Goal: Task Accomplishment & Management: Manage account settings

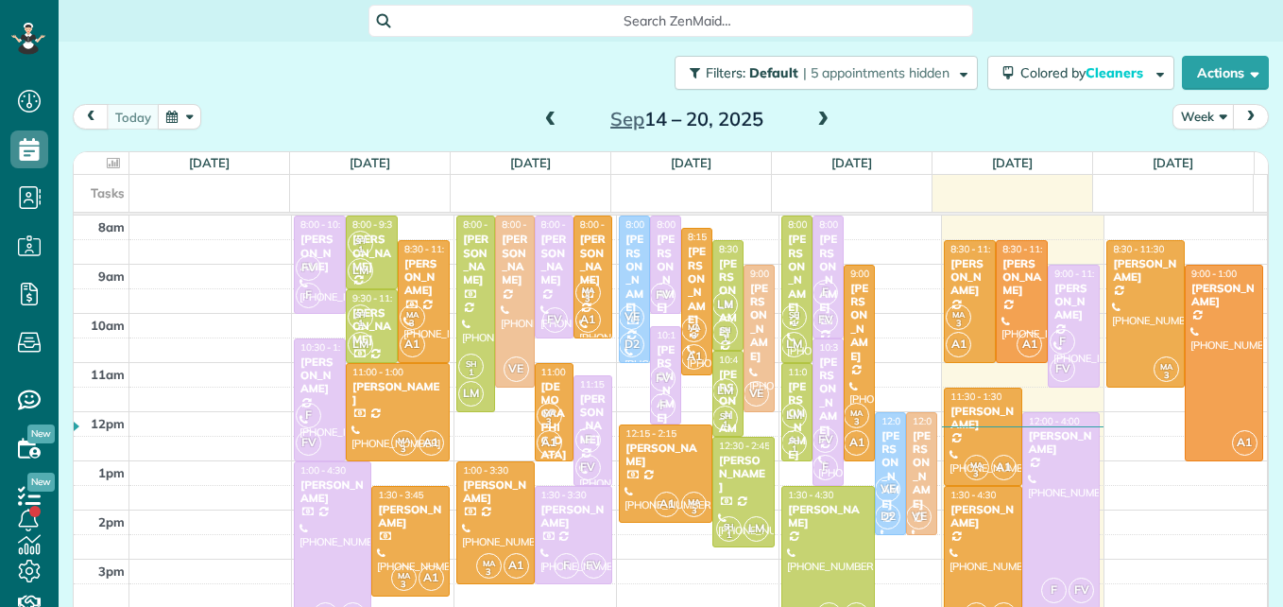
scroll to position [9, 9]
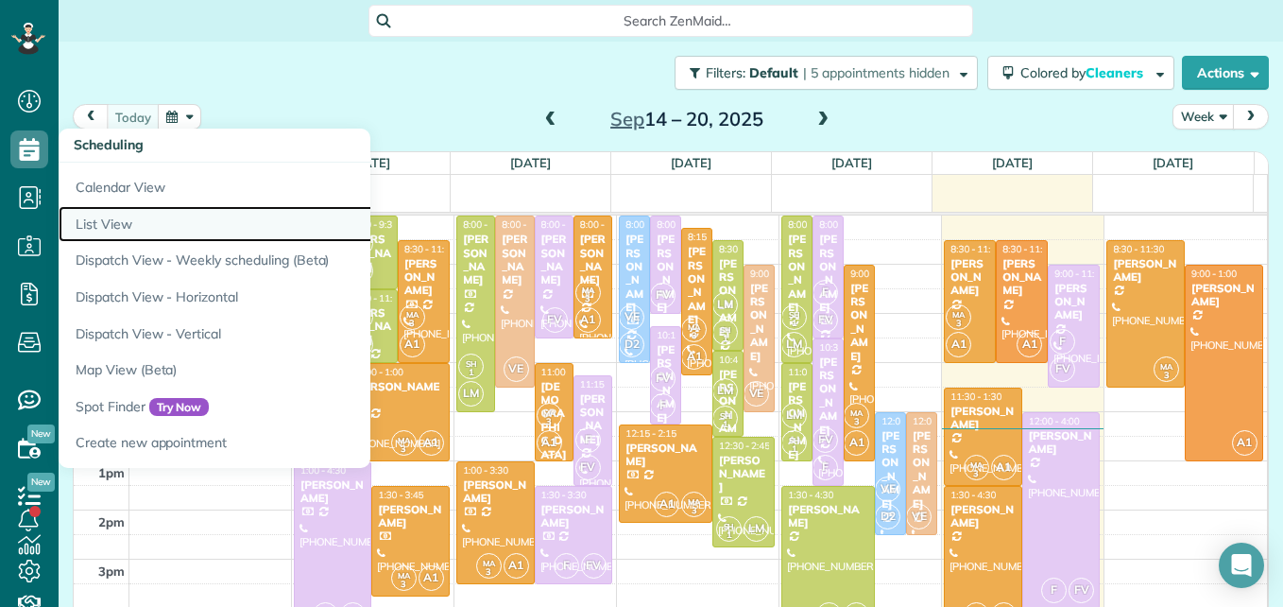
click at [108, 217] on link "List View" at bounding box center [295, 224] width 473 height 37
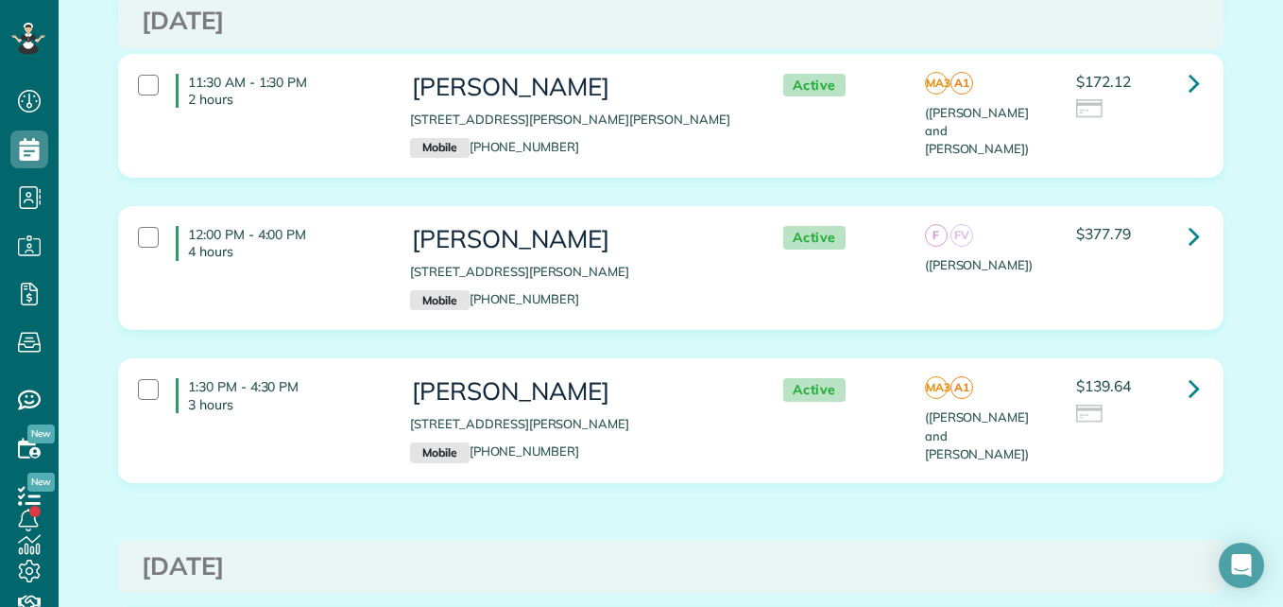
scroll to position [661, 0]
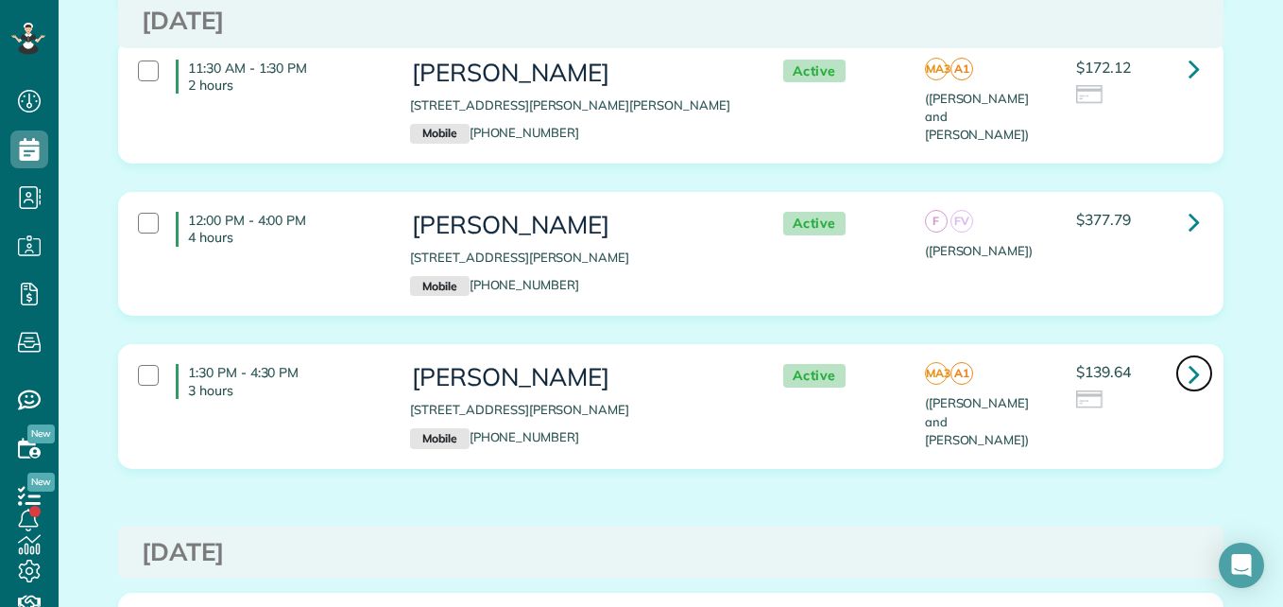
click at [1189, 382] on icon at bounding box center [1194, 373] width 11 height 33
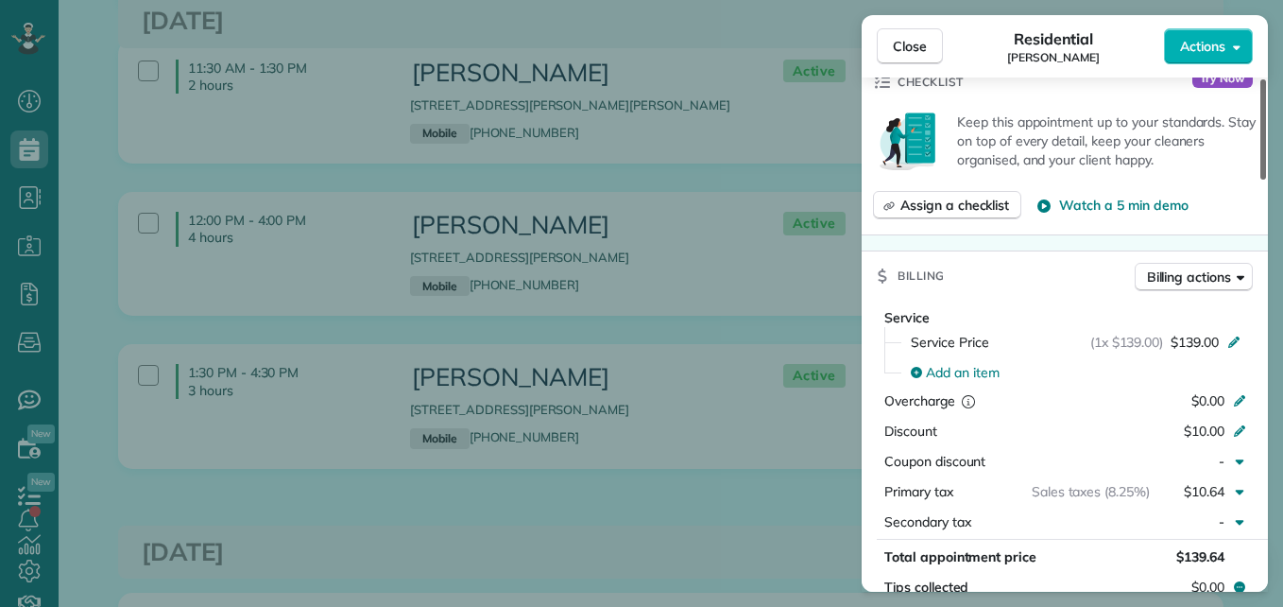
scroll to position [720, 0]
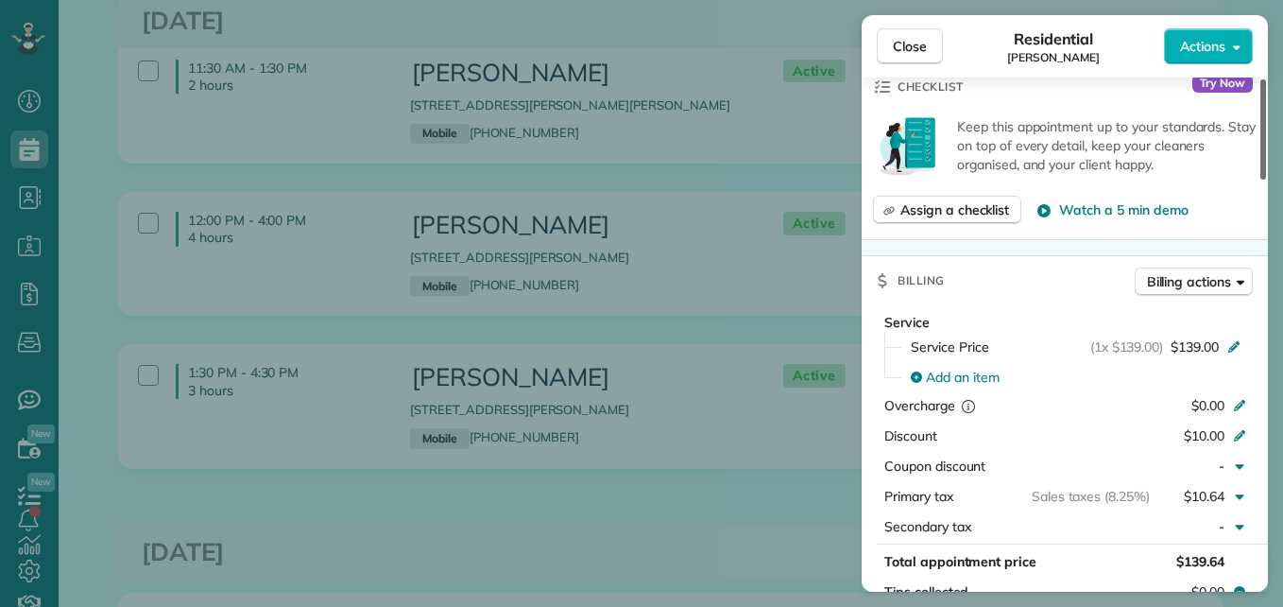
drag, startPoint x: 1265, startPoint y: 130, endPoint x: 1235, endPoint y: 270, distance: 143.1
click at [1261, 180] on div at bounding box center [1264, 129] width 6 height 100
click at [1197, 51] on span "Actions" at bounding box center [1202, 46] width 45 height 19
click at [1001, 46] on div "Residential Brittany Kragh" at bounding box center [1053, 46] width 221 height 38
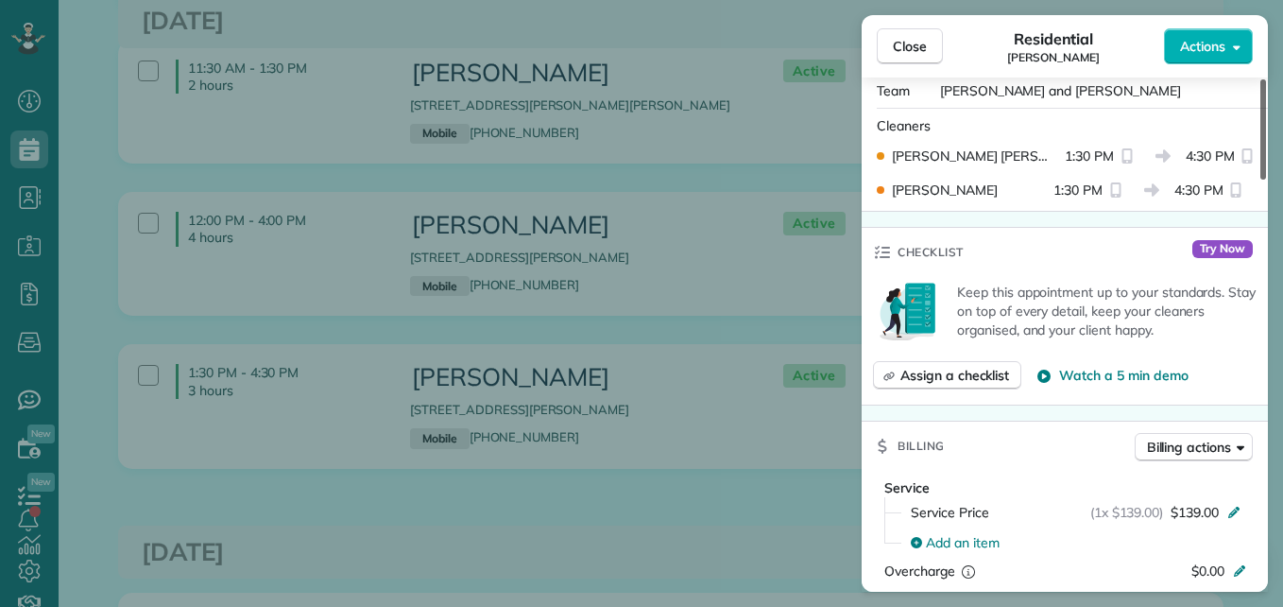
scroll to position [0, 0]
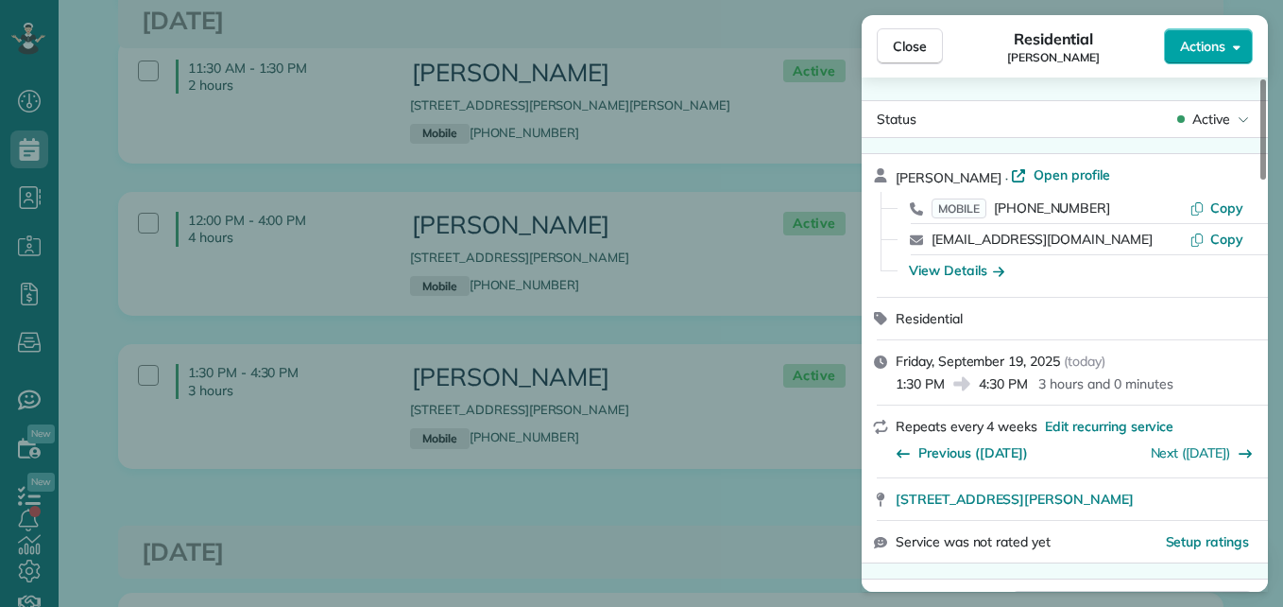
drag, startPoint x: 1263, startPoint y: 237, endPoint x: 1231, endPoint y: 60, distance: 180.4
click at [1261, 79] on div at bounding box center [1264, 129] width 6 height 100
click at [1045, 182] on span "Open profile" at bounding box center [1072, 174] width 77 height 19
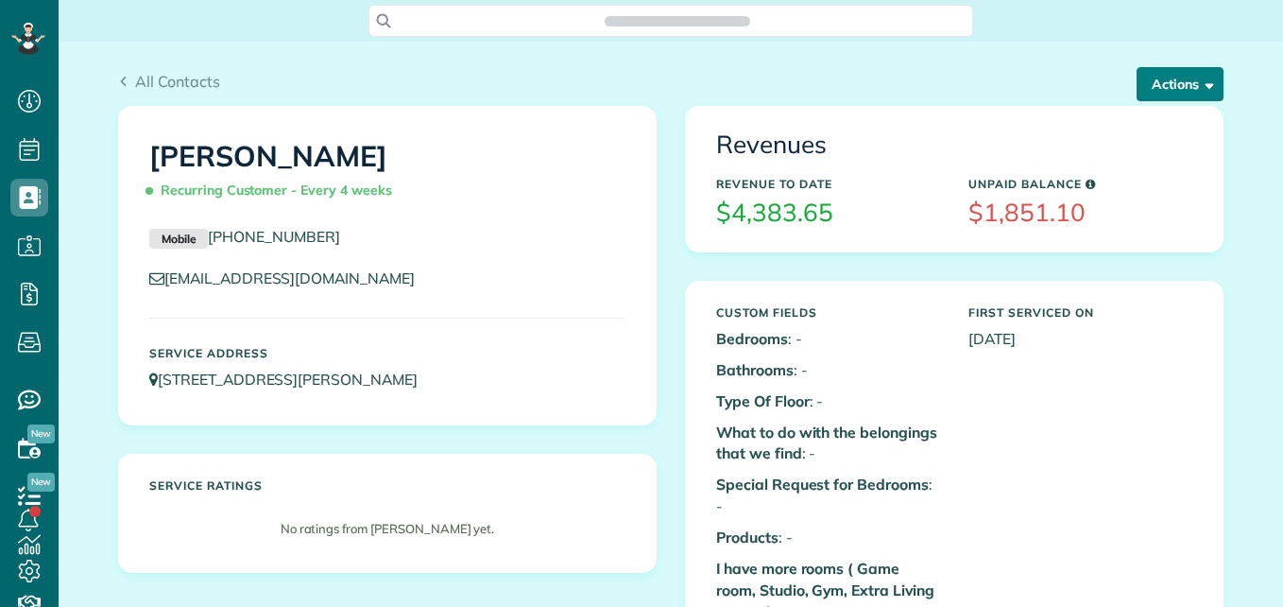
scroll to position [607, 59]
click at [1142, 85] on button "Actions" at bounding box center [1180, 84] width 87 height 34
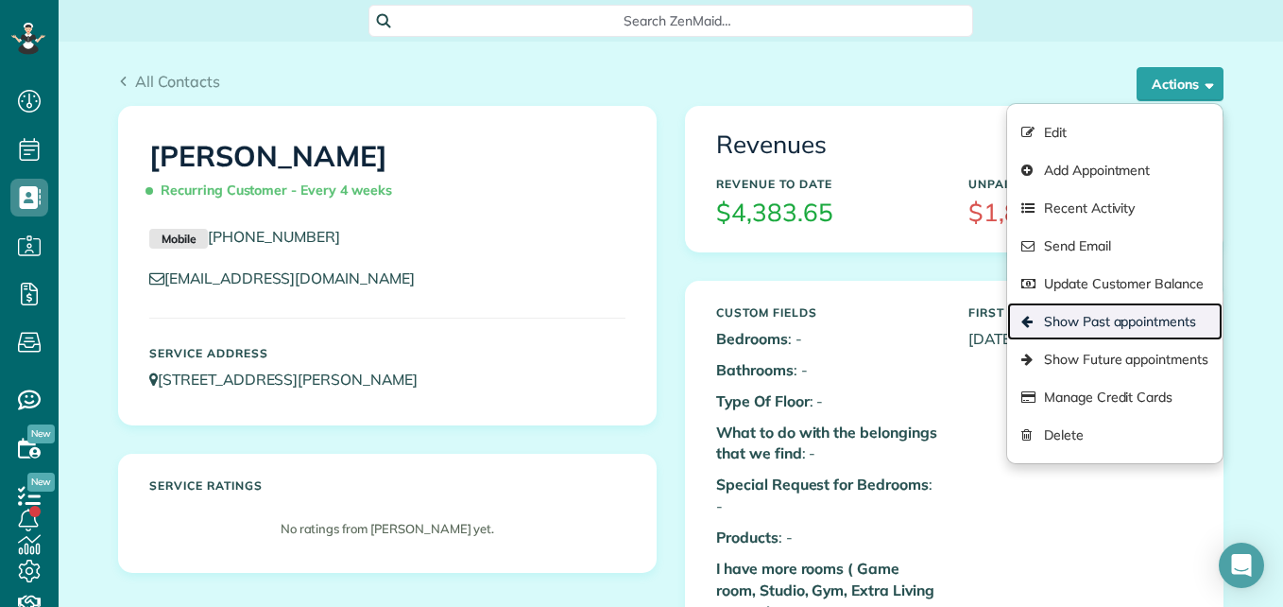
click at [1107, 319] on link "Show Past appointments" at bounding box center [1114, 321] width 215 height 38
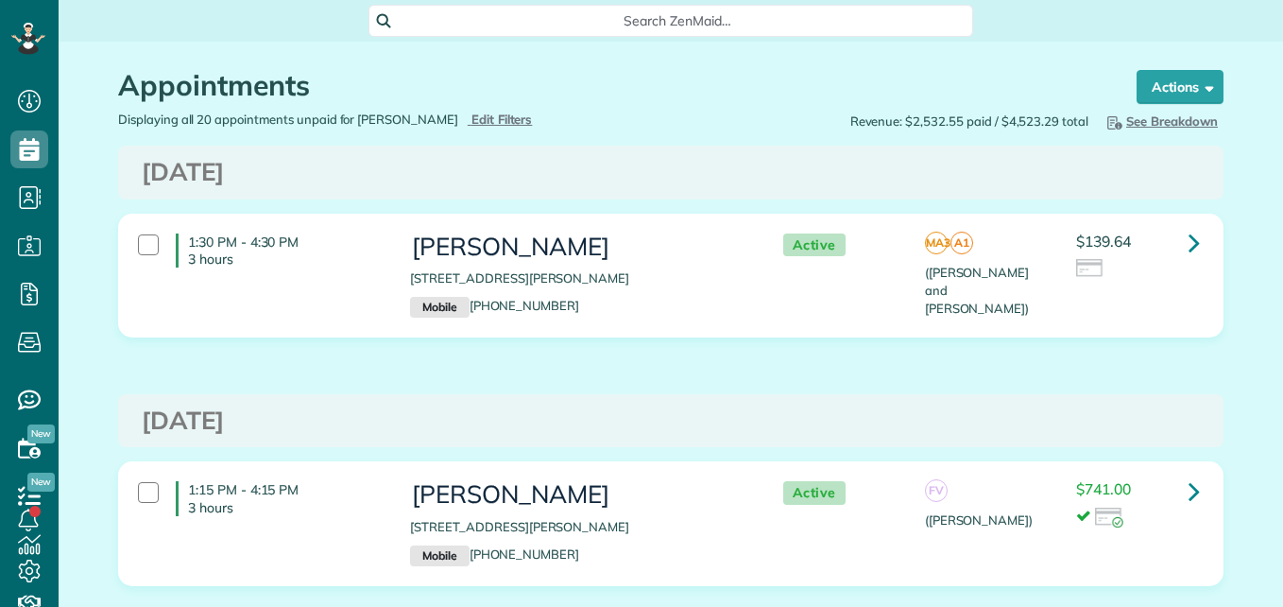
scroll to position [9, 9]
click at [17, 52] on icon at bounding box center [28, 39] width 34 height 32
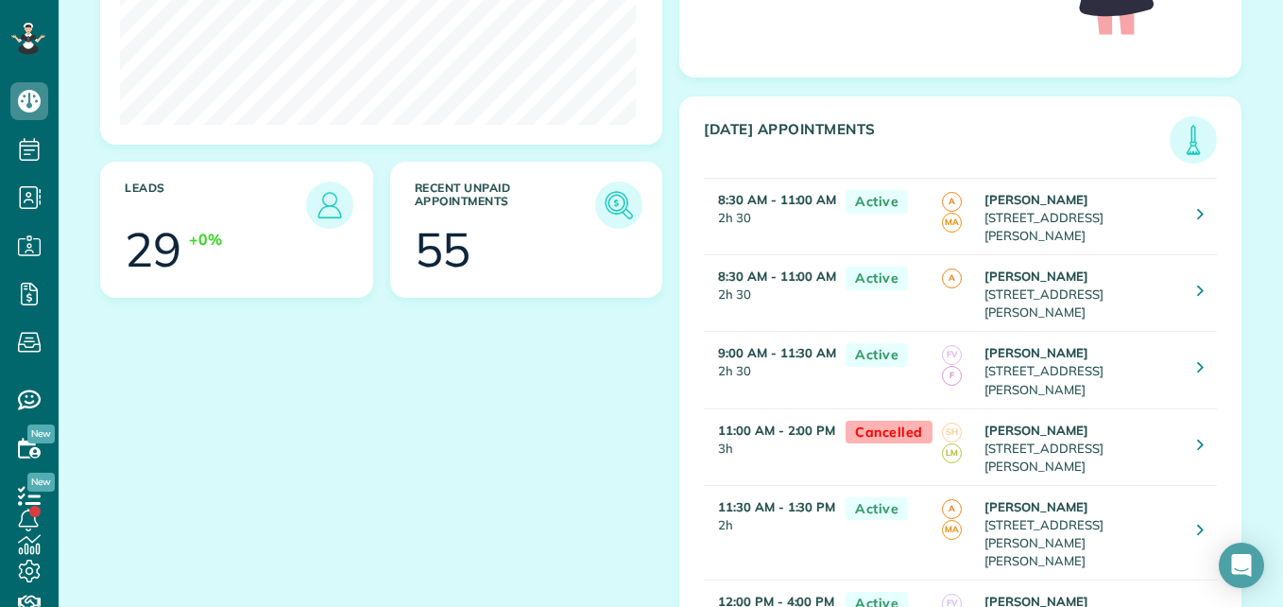
scroll to position [420, 0]
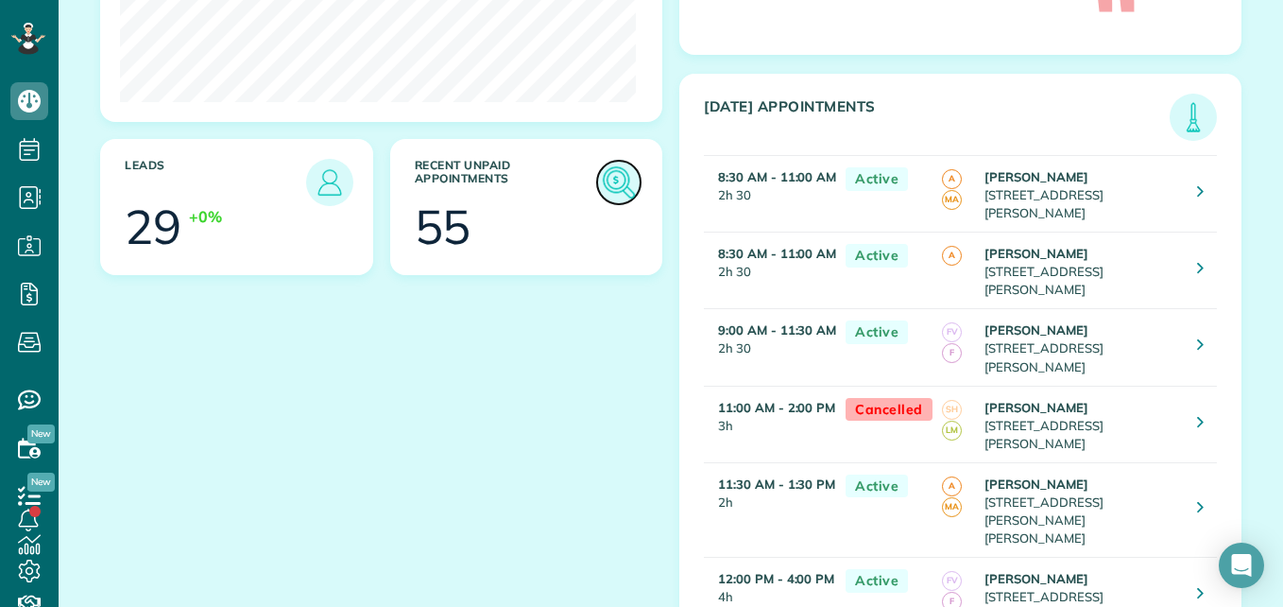
click at [607, 181] on img at bounding box center [618, 182] width 43 height 43
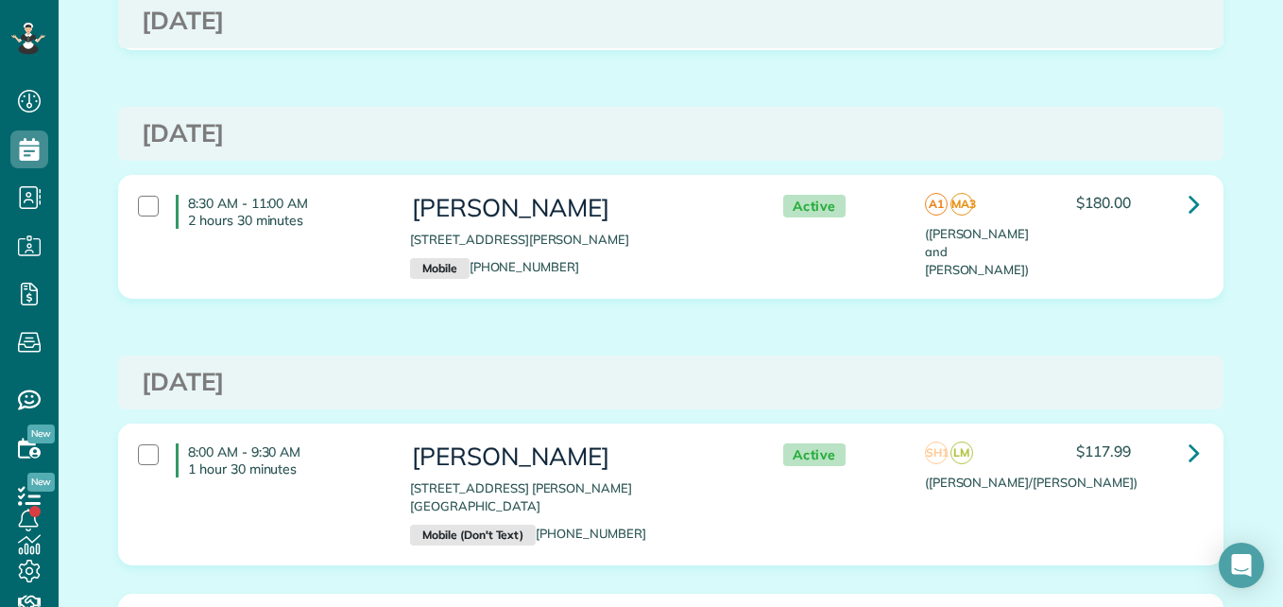
scroll to position [10310, 0]
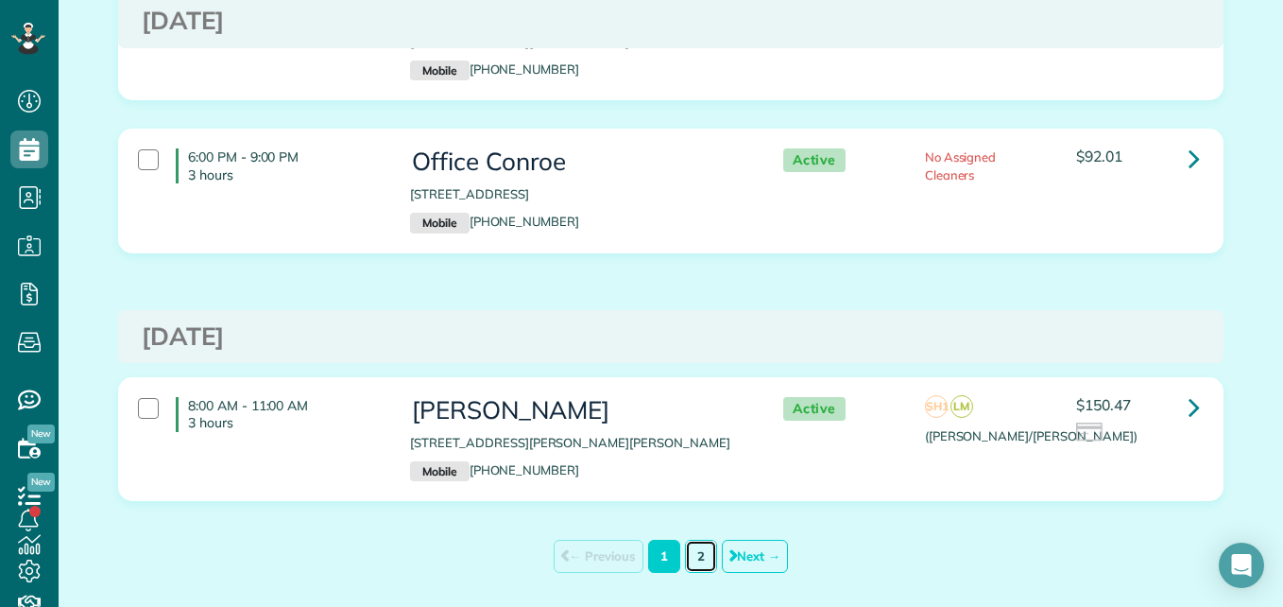
click at [695, 540] on link "2" at bounding box center [701, 556] width 32 height 33
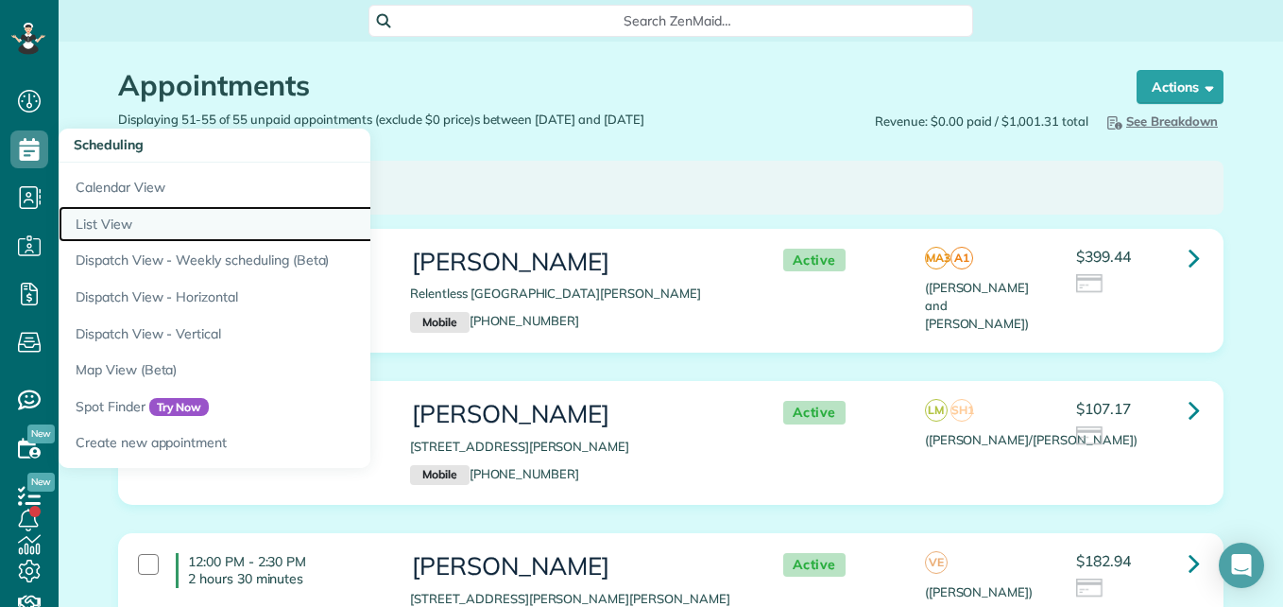
click at [118, 217] on link "List View" at bounding box center [295, 224] width 473 height 37
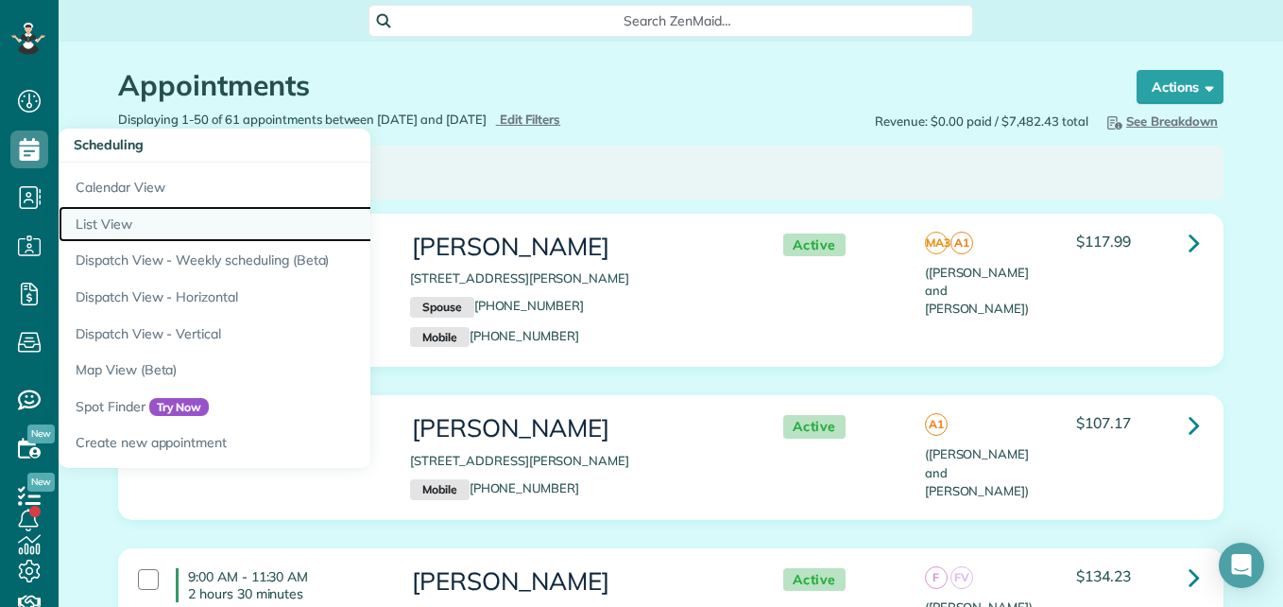
click at [120, 221] on link "List View" at bounding box center [295, 224] width 473 height 37
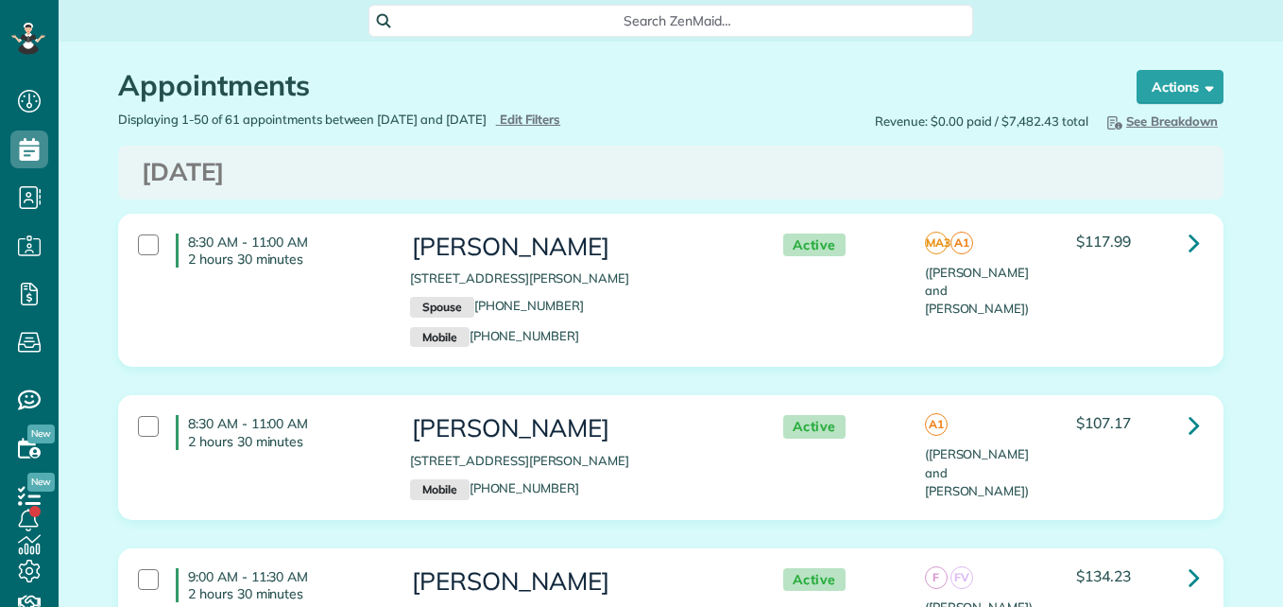
scroll to position [607, 59]
click at [557, 120] on span "Edit Filters" at bounding box center [530, 119] width 61 height 15
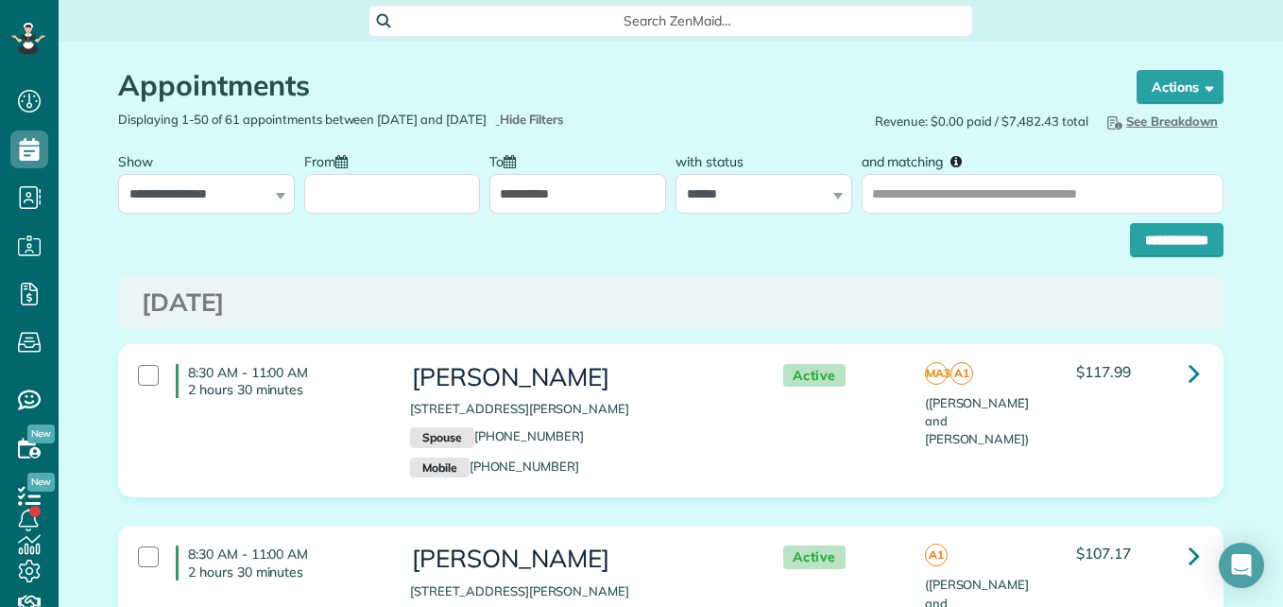
click at [460, 186] on input "From" at bounding box center [392, 194] width 177 height 40
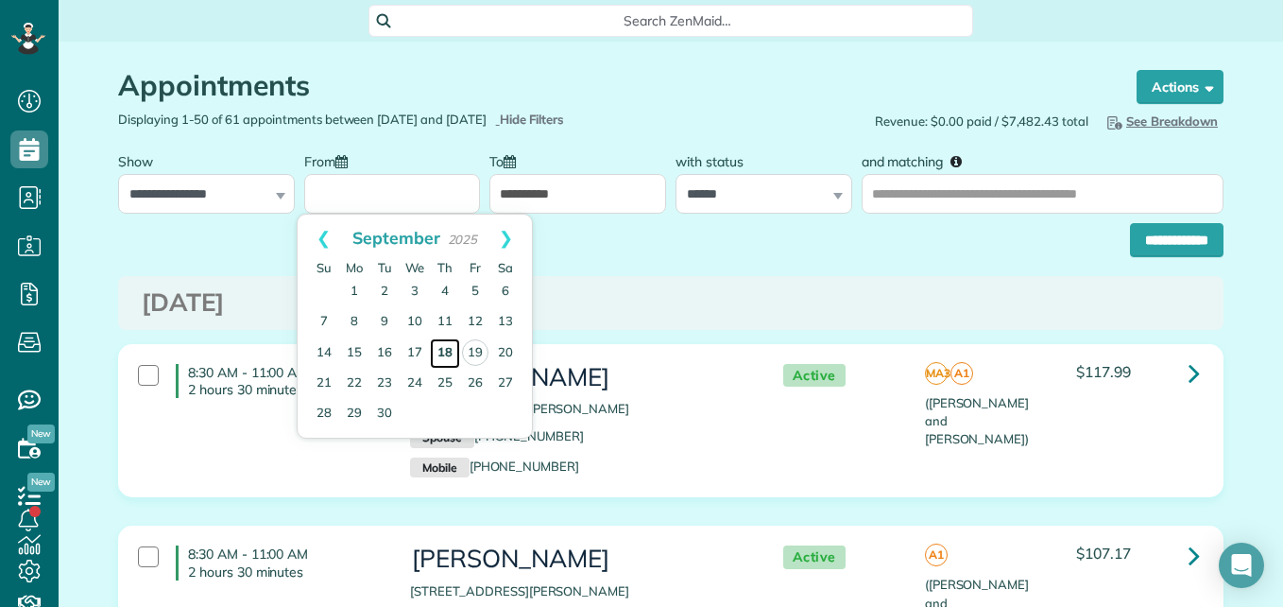
click at [452, 349] on link "18" at bounding box center [445, 353] width 30 height 30
type input "**********"
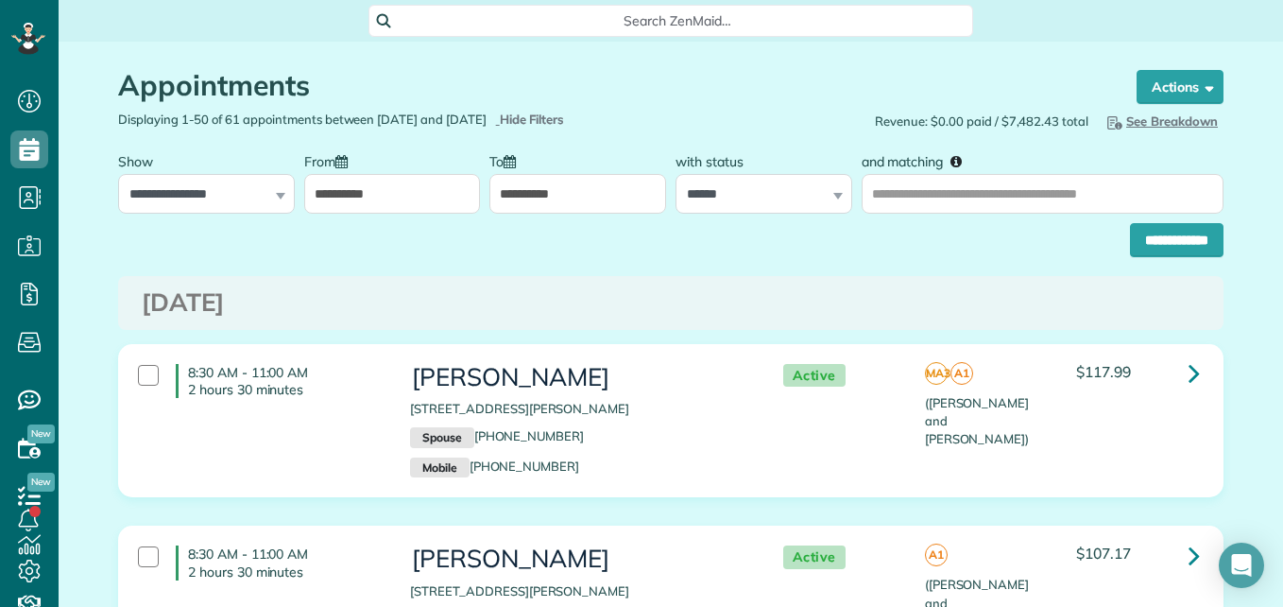
click at [1135, 251] on input "**********" at bounding box center [1177, 240] width 94 height 34
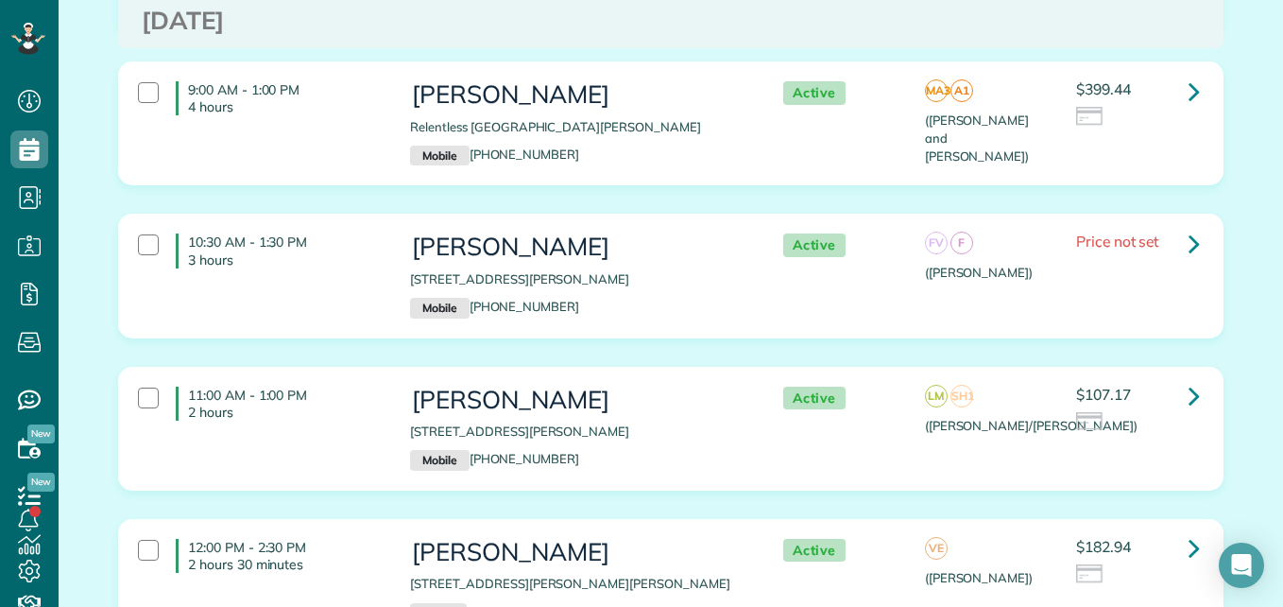
scroll to position [428, 0]
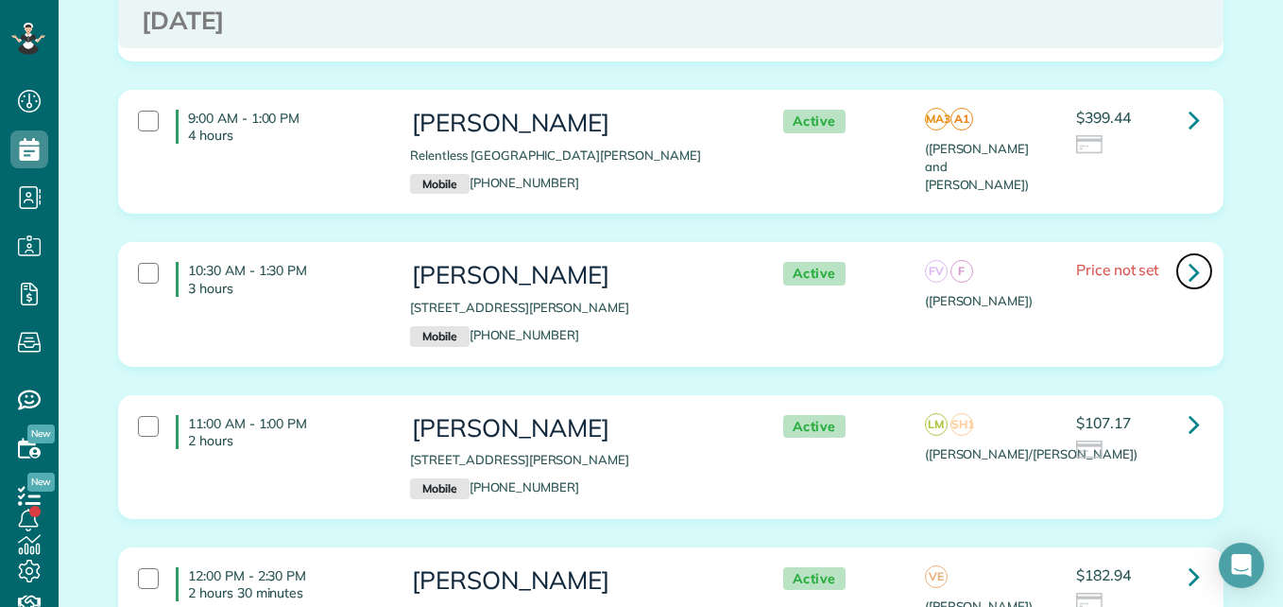
click at [1180, 267] on link at bounding box center [1195, 271] width 38 height 38
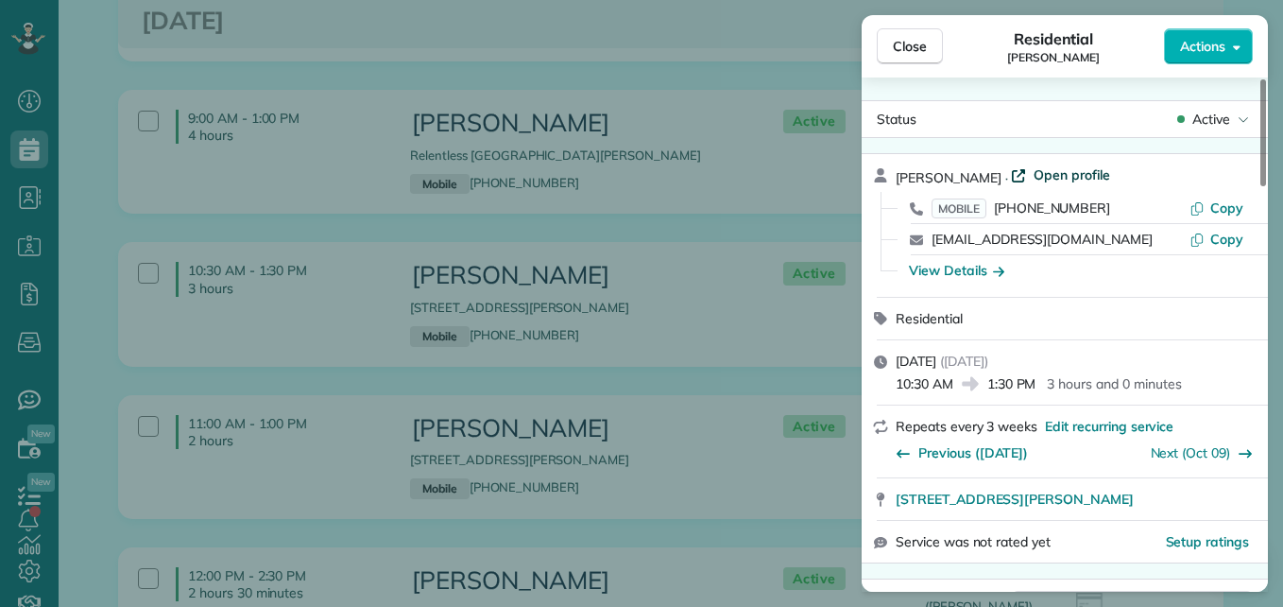
click at [1076, 166] on span "Open profile" at bounding box center [1072, 174] width 77 height 19
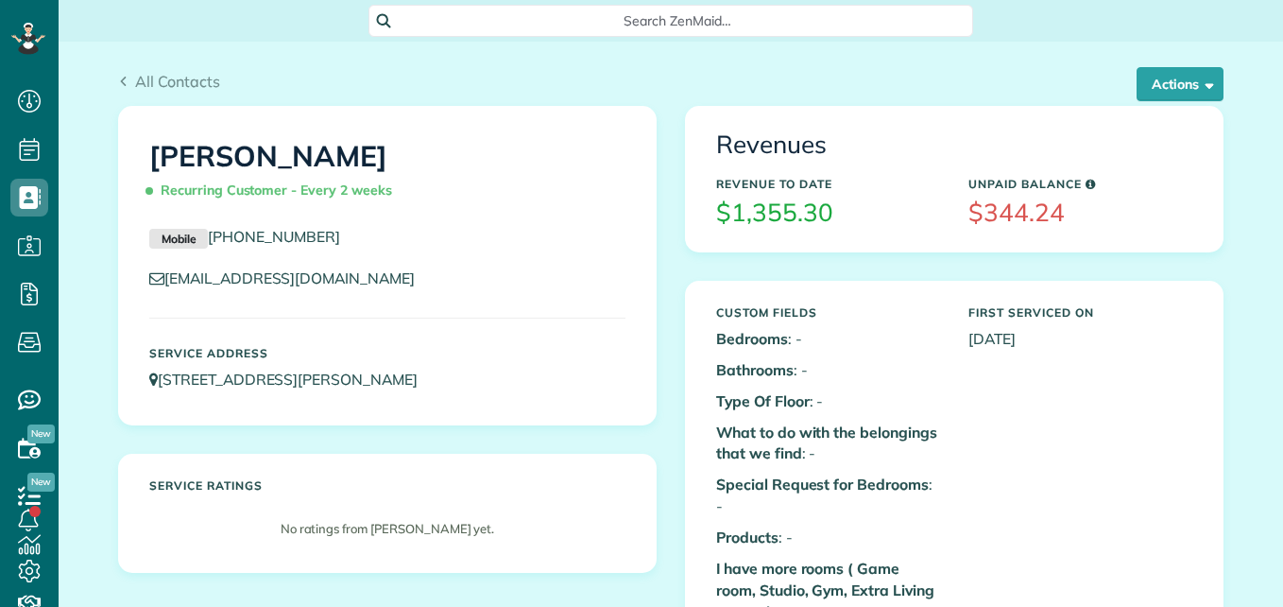
scroll to position [9, 9]
click at [1189, 77] on button "Actions" at bounding box center [1180, 84] width 87 height 34
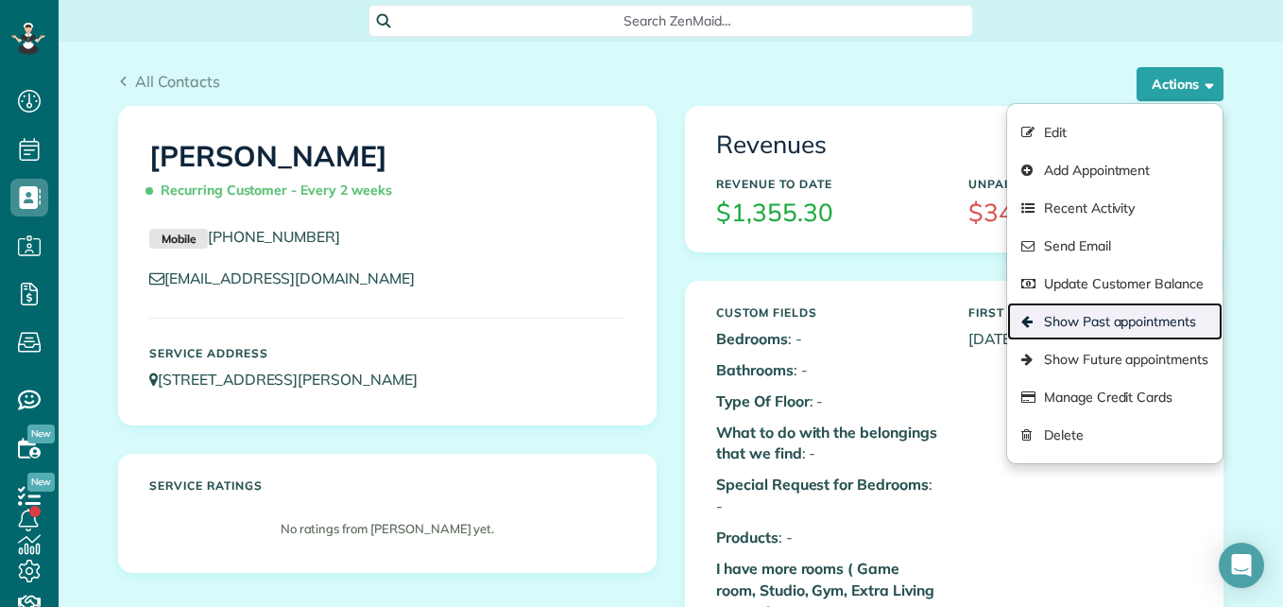
click at [1052, 316] on link "Show Past appointments" at bounding box center [1114, 321] width 215 height 38
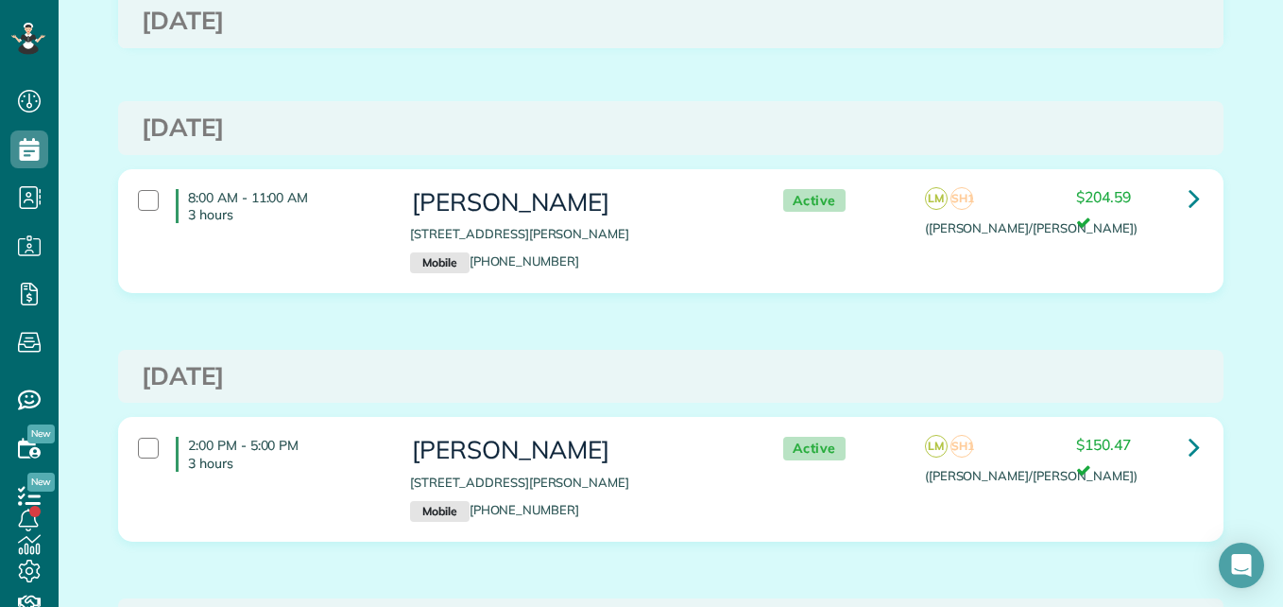
scroll to position [1909, 0]
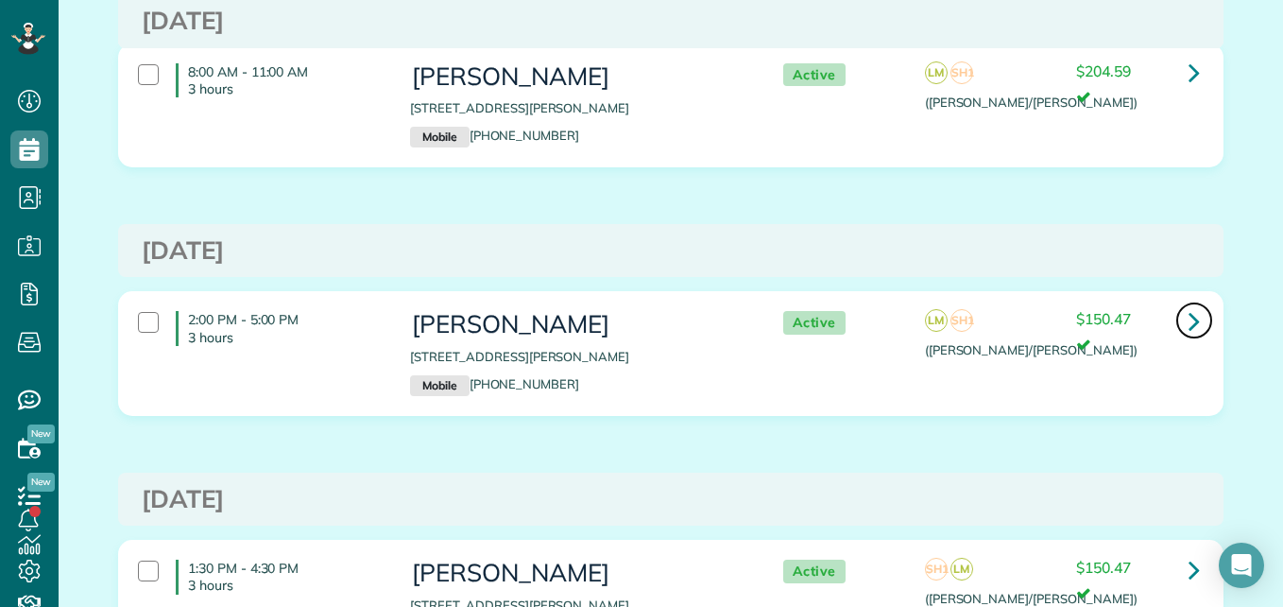
click at [1189, 322] on icon at bounding box center [1194, 320] width 11 height 33
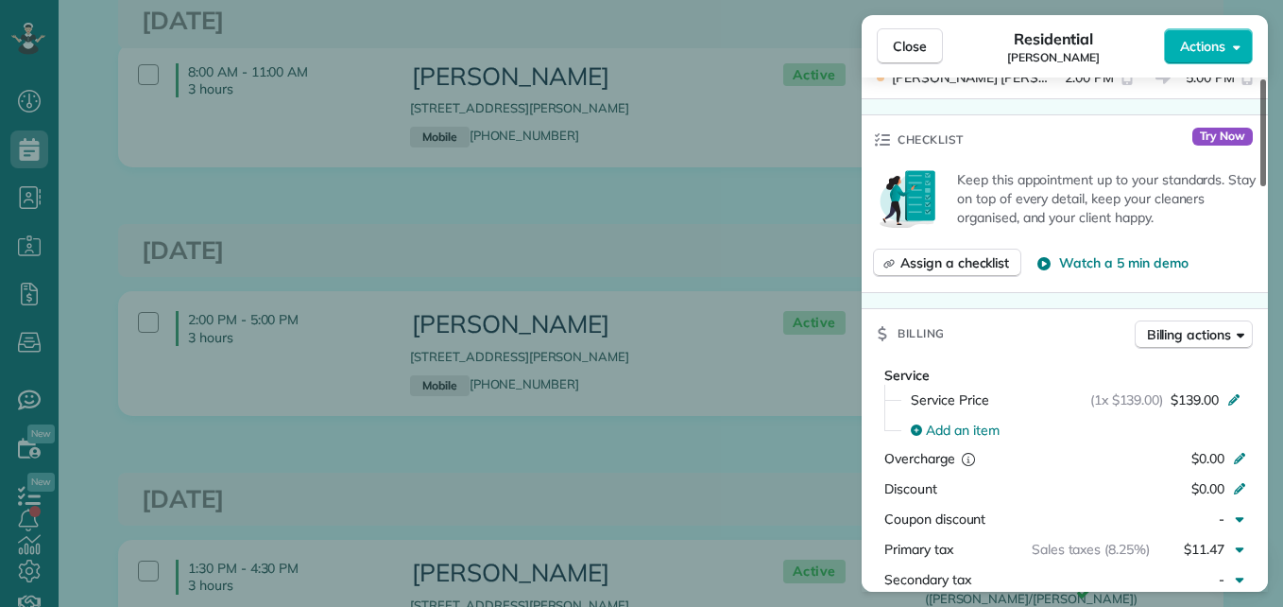
scroll to position [672, 0]
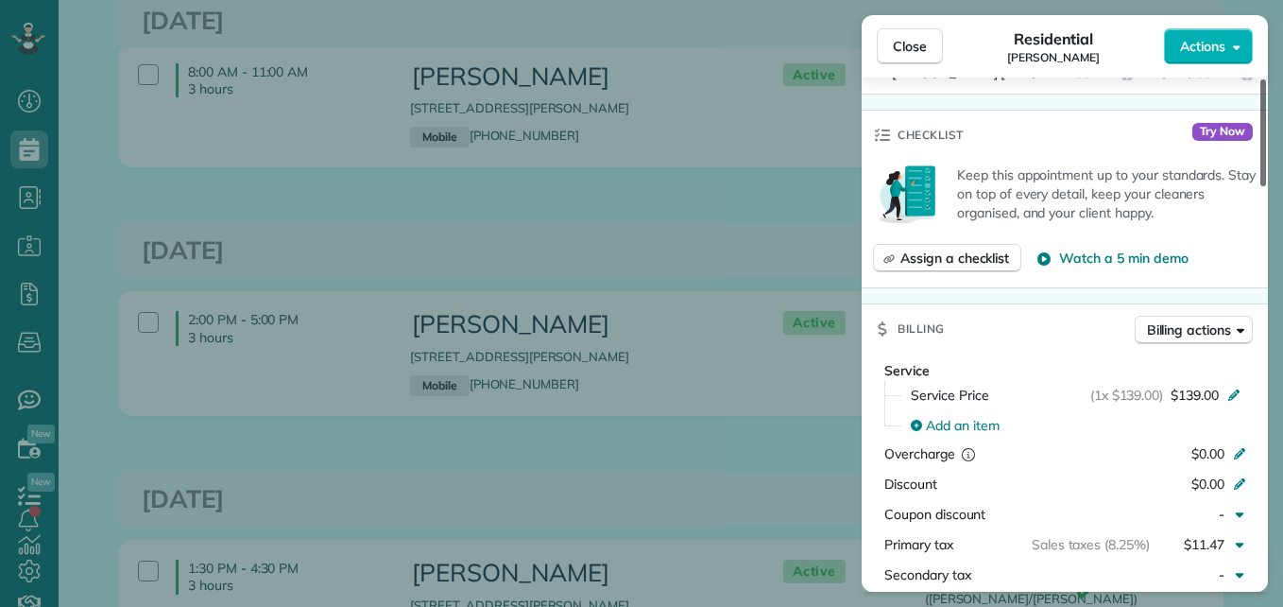
drag, startPoint x: 1265, startPoint y: 168, endPoint x: 1251, endPoint y: 307, distance: 139.7
click at [1261, 186] on div at bounding box center [1264, 132] width 6 height 107
click at [924, 33] on button "Close" at bounding box center [910, 46] width 66 height 36
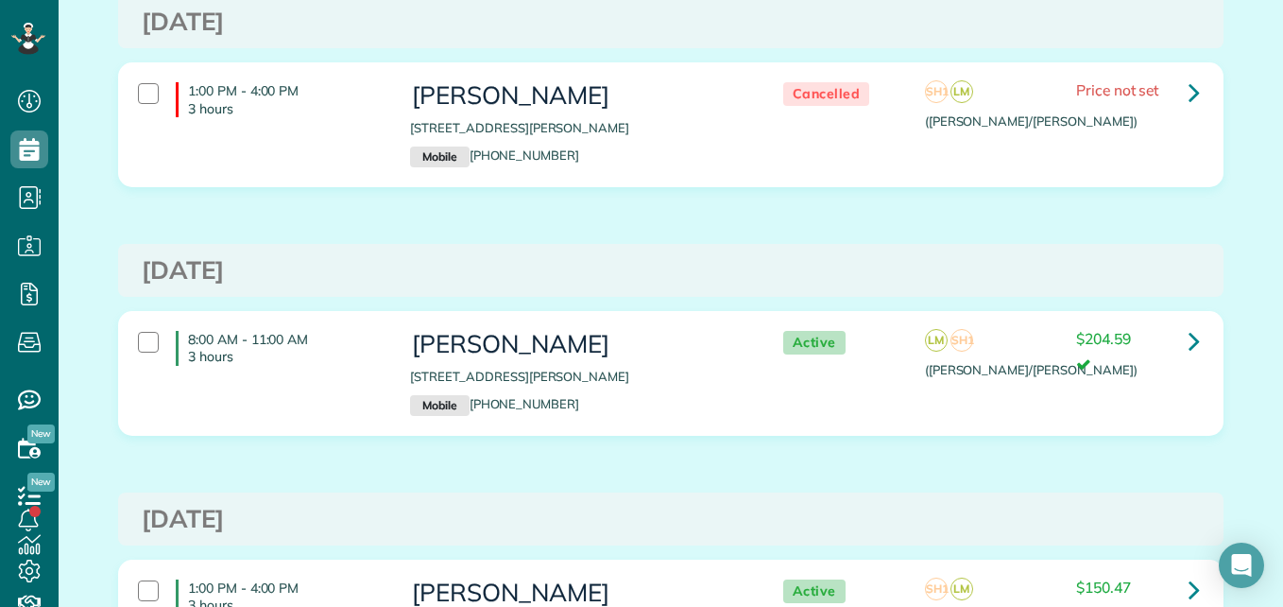
scroll to position [525, 0]
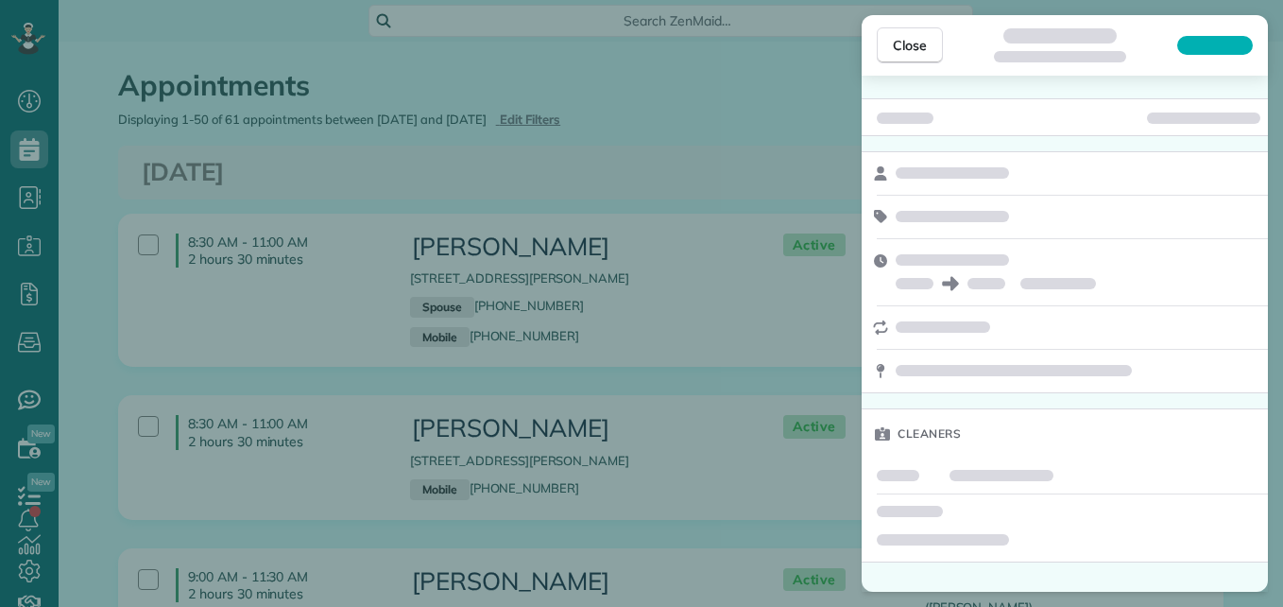
scroll to position [9, 9]
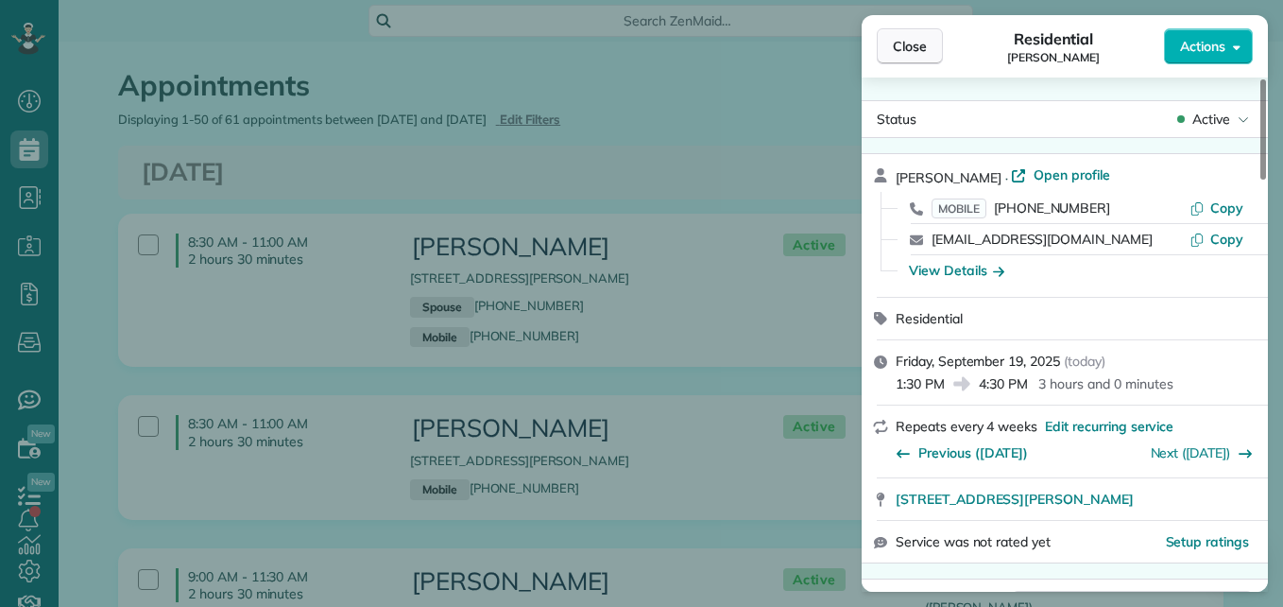
click at [922, 42] on span "Close" at bounding box center [910, 46] width 34 height 19
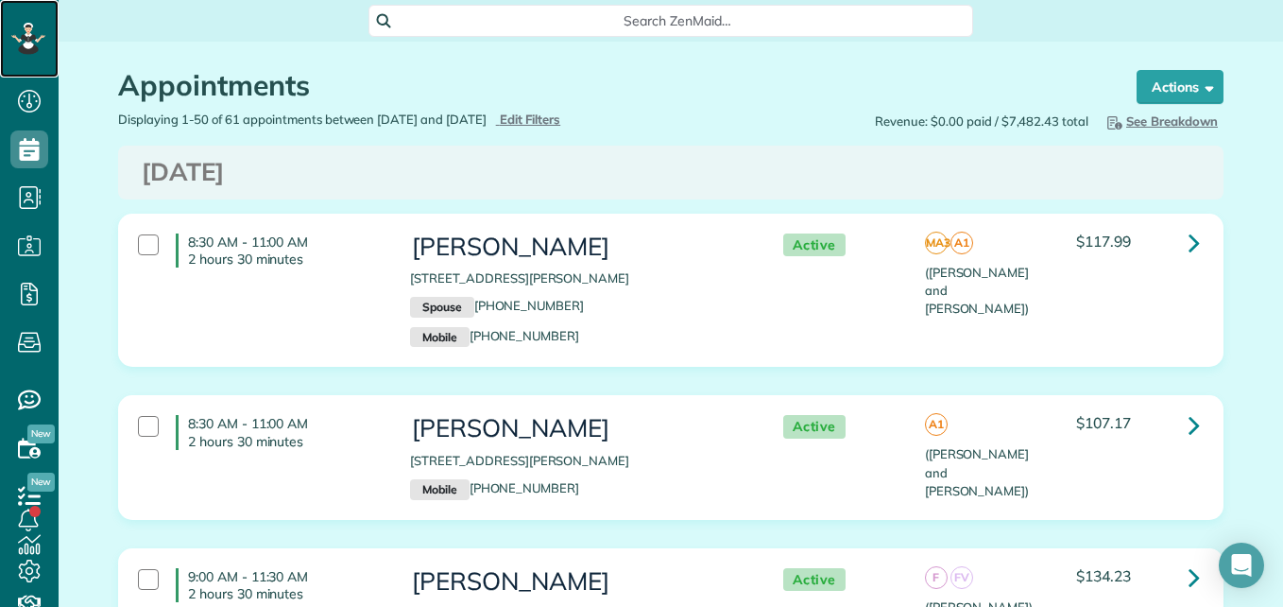
click at [15, 48] on icon at bounding box center [28, 39] width 34 height 32
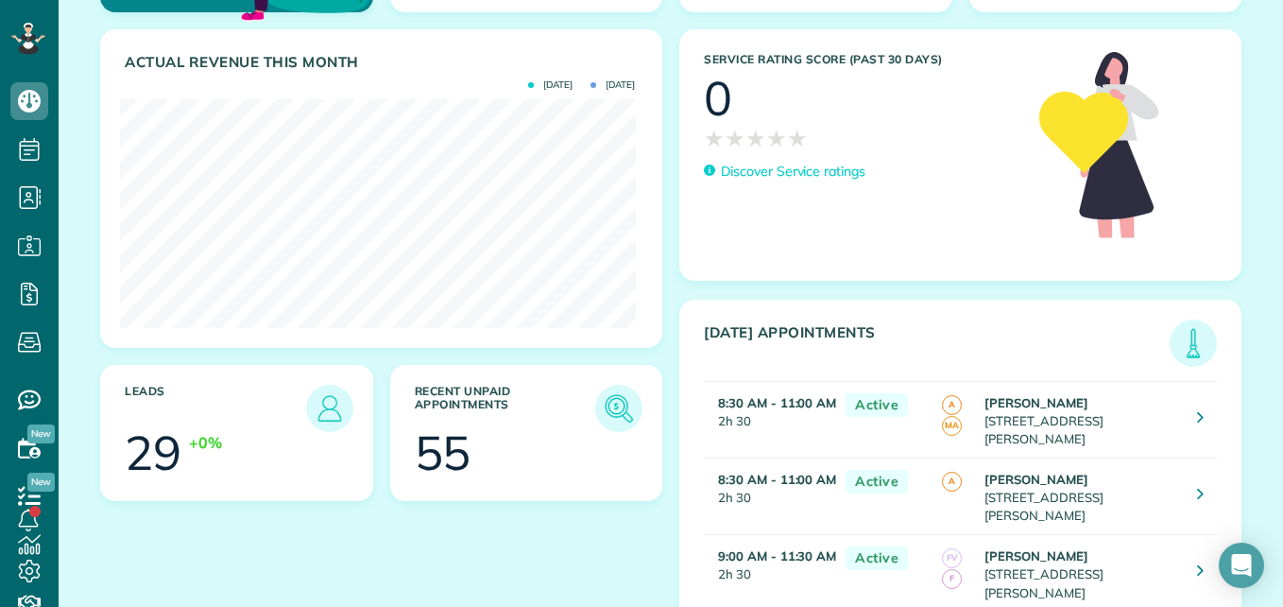
scroll to position [196, 0]
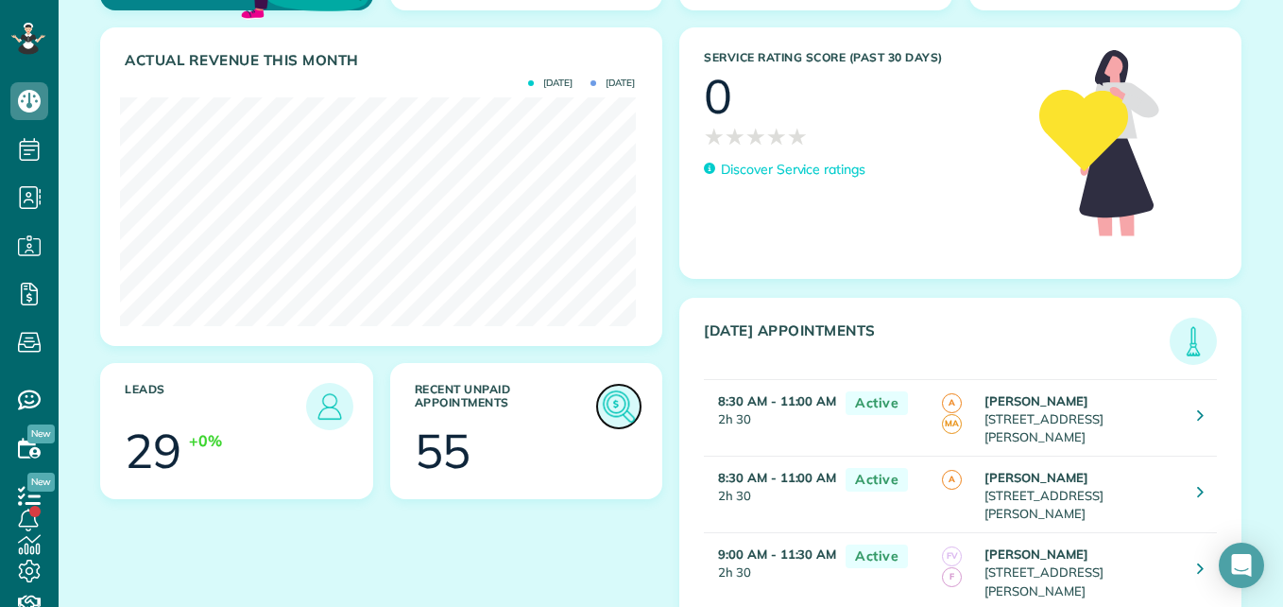
click at [602, 409] on img at bounding box center [618, 406] width 43 height 43
